Goal: Transaction & Acquisition: Purchase product/service

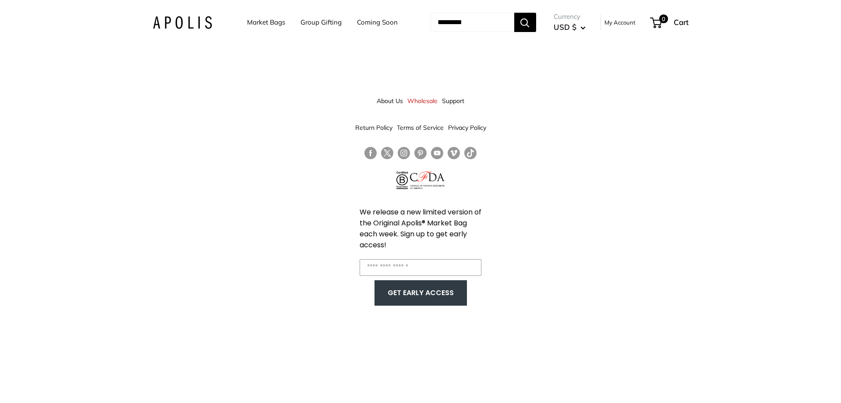
click at [252, 21] on link "Market Bags" at bounding box center [266, 22] width 38 height 12
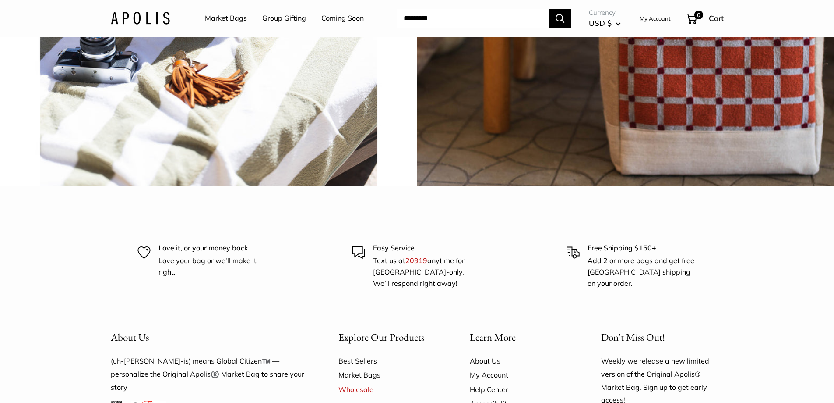
scroll to position [2234, 0]
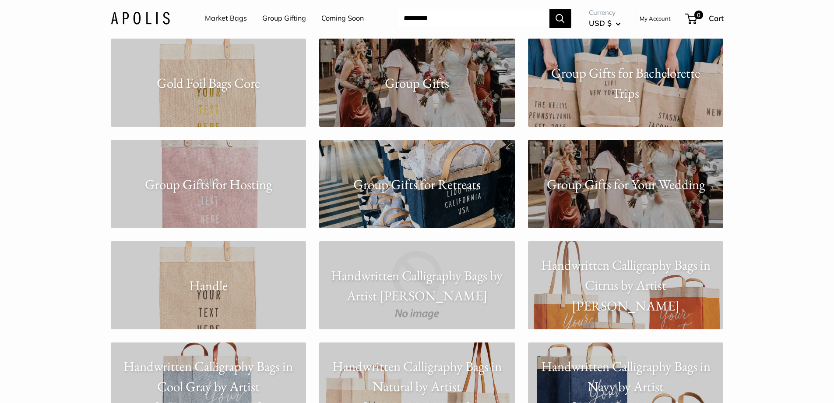
scroll to position [3154, 0]
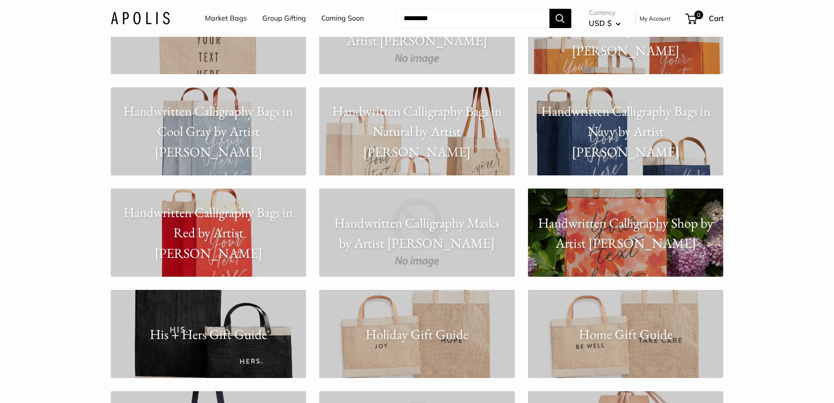
click at [596, 246] on p "Handwritten Calligraphy Shop by Artist Kylie Yoshida" at bounding box center [626, 232] width 196 height 41
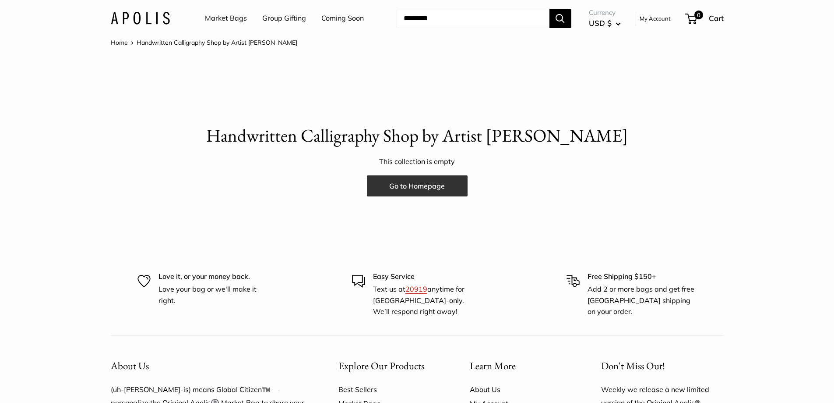
click at [409, 187] on link "Go to Homepage" at bounding box center [417, 185] width 101 height 21
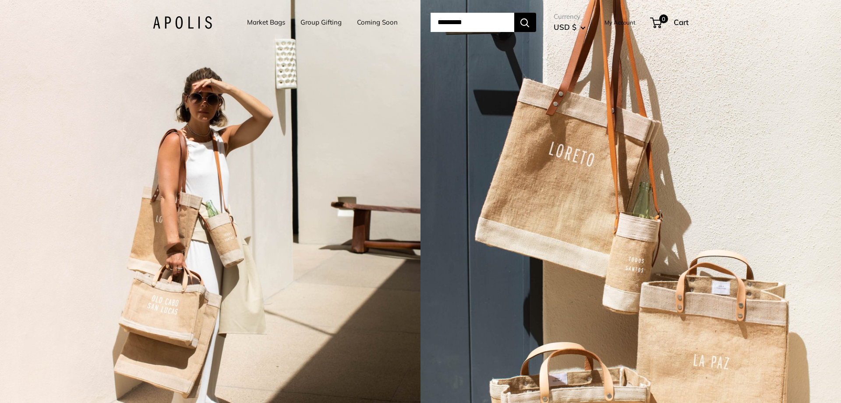
click at [367, 20] on link "Coming Soon" at bounding box center [377, 22] width 41 height 12
click at [253, 21] on link "Market Bags" at bounding box center [266, 22] width 38 height 12
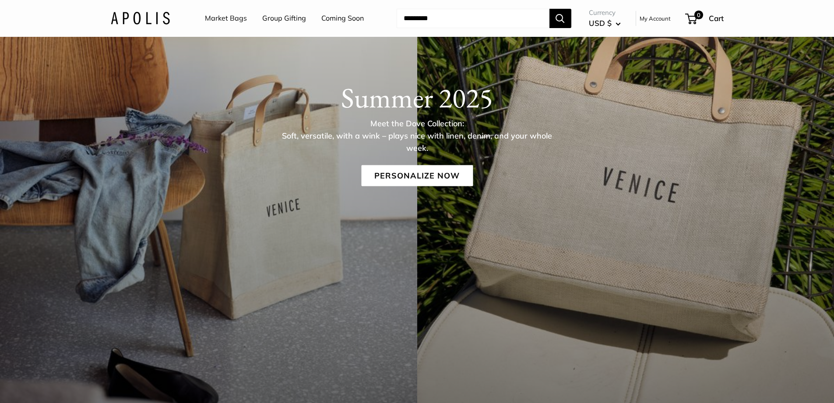
scroll to position [131, 0]
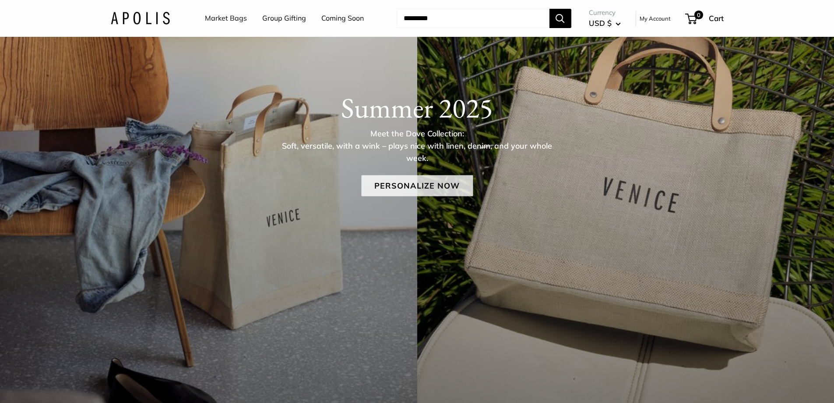
click at [418, 187] on link "Personalize Now" at bounding box center [417, 185] width 112 height 21
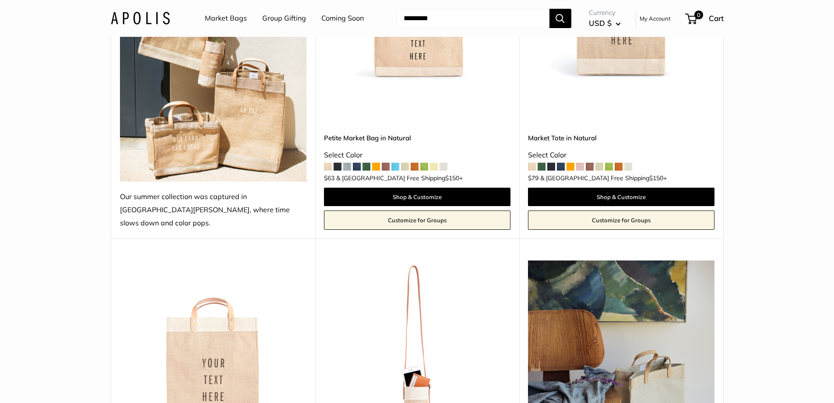
scroll to position [175, 0]
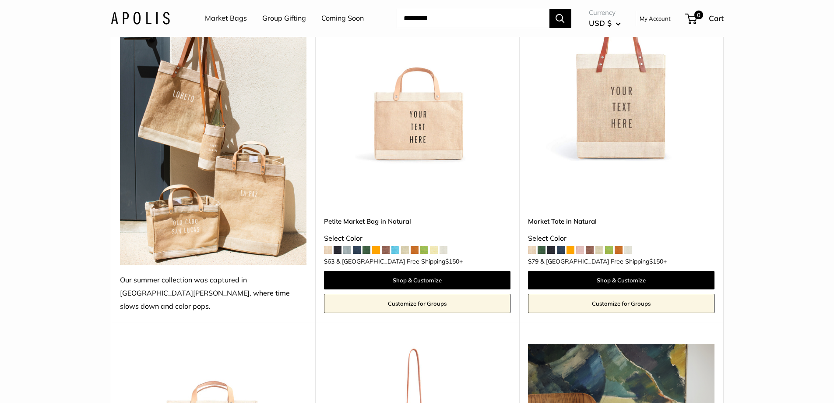
click at [386, 246] on span at bounding box center [386, 250] width 8 height 8
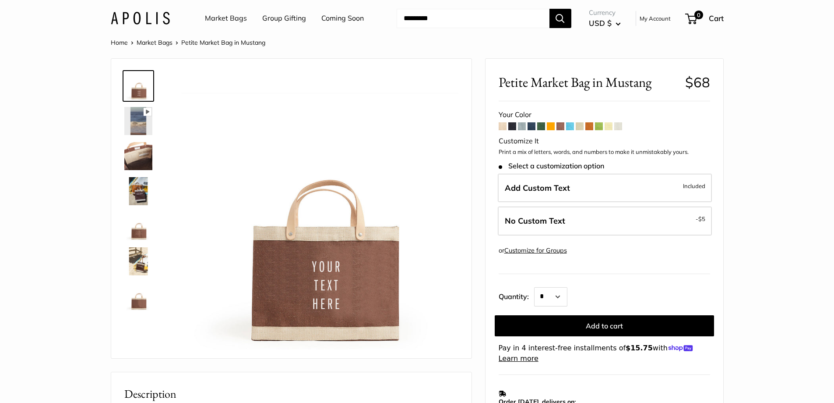
click at [540, 126] on span at bounding box center [541, 126] width 8 height 8
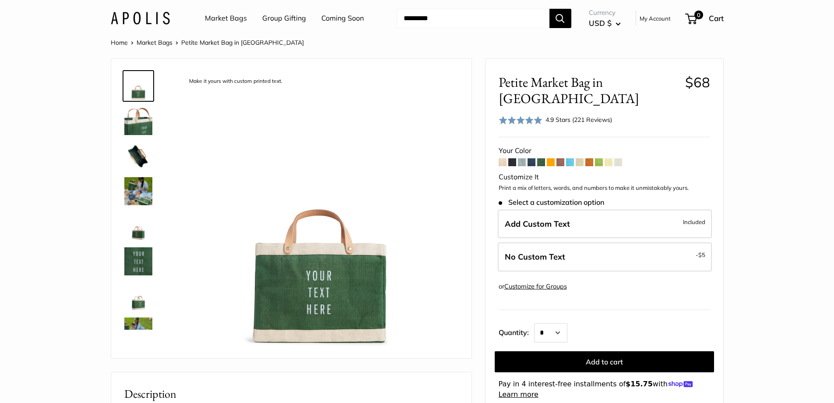
click at [561, 158] on span at bounding box center [561, 162] width 8 height 8
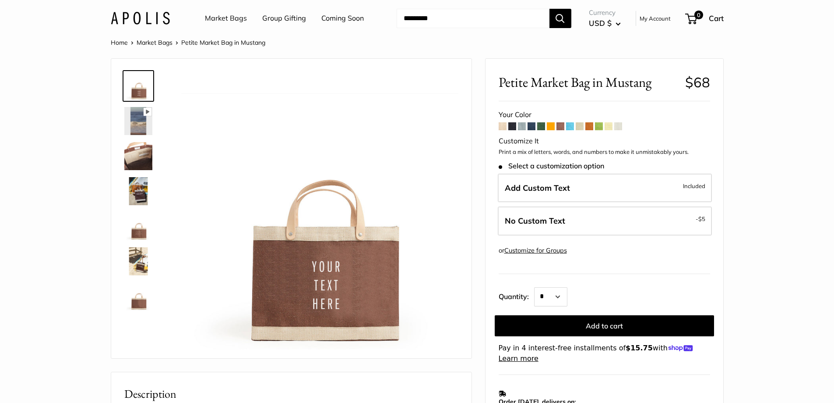
click at [580, 125] on span at bounding box center [580, 126] width 8 height 8
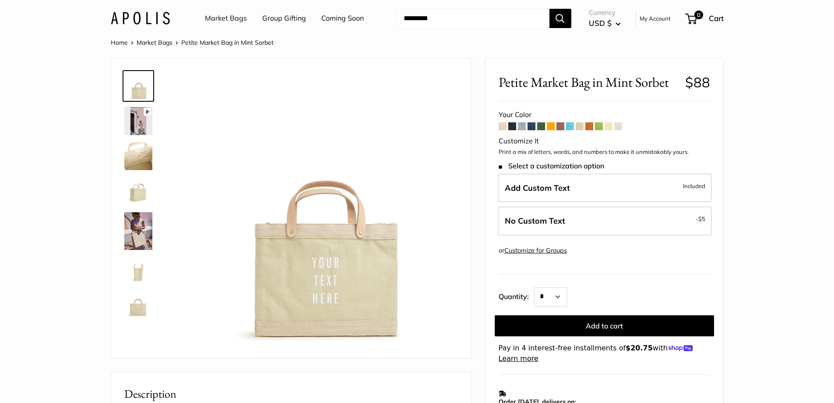
click at [608, 127] on span at bounding box center [609, 126] width 8 height 8
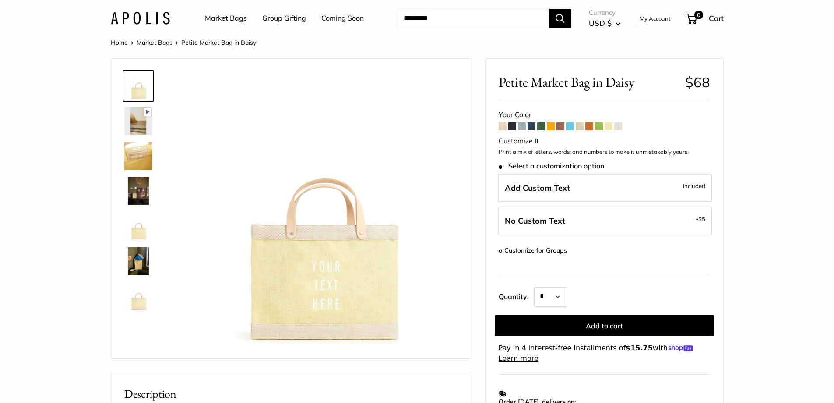
click at [504, 129] on span at bounding box center [503, 126] width 8 height 8
